Goal: Information Seeking & Learning: Learn about a topic

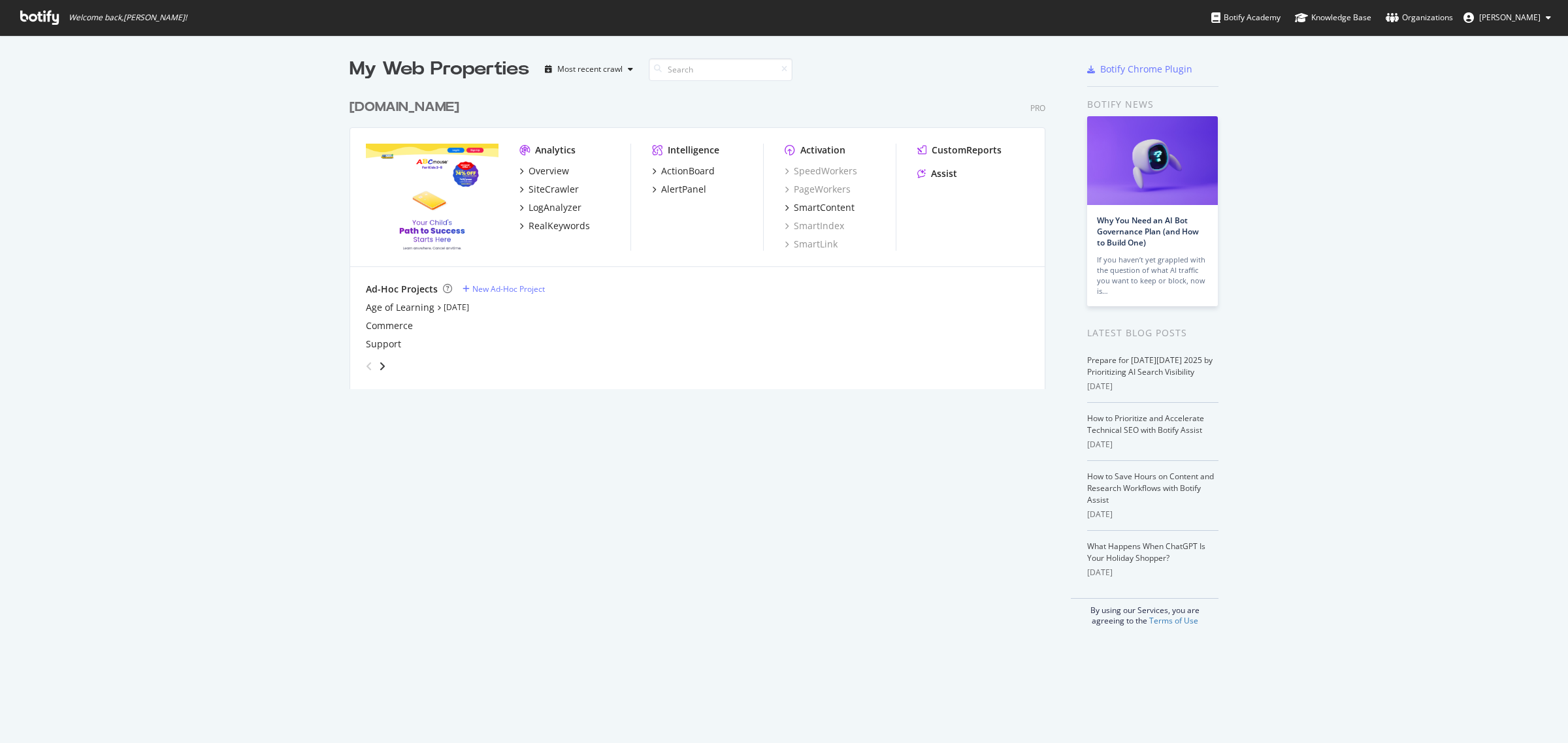
scroll to position [732, 1543]
click at [544, 229] on div "RealKeywords" at bounding box center [559, 226] width 61 height 13
